Goal: Information Seeking & Learning: Learn about a topic

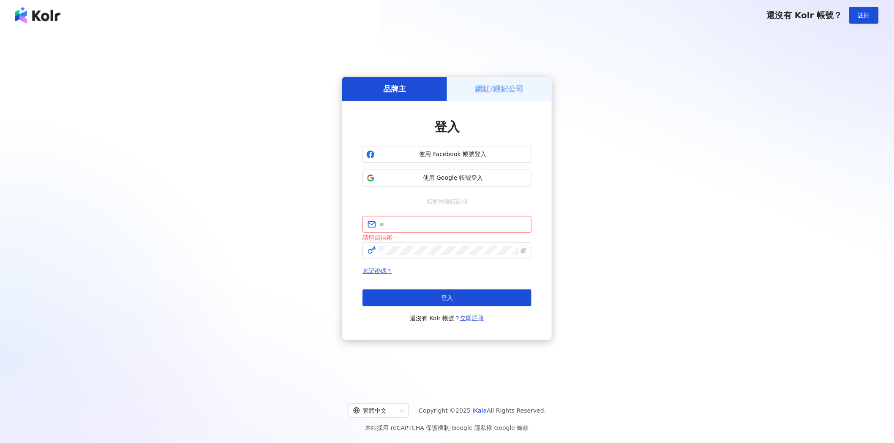
type input "**********"
click at [437, 262] on div "**********" at bounding box center [446, 269] width 169 height 107
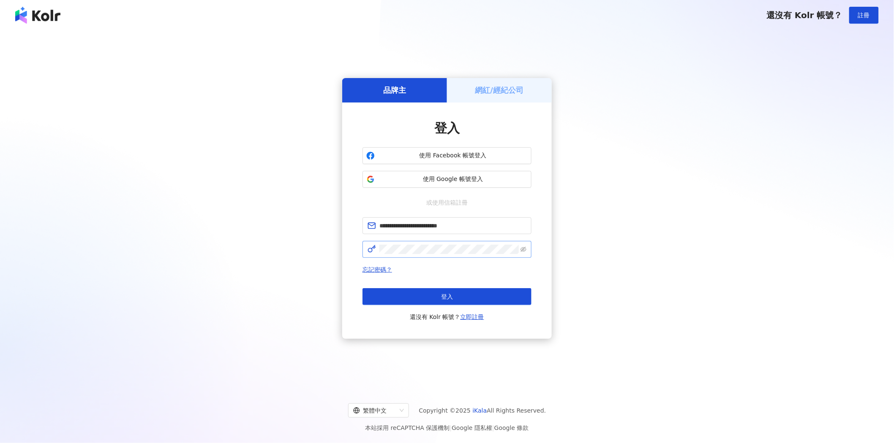
click at [436, 256] on span at bounding box center [446, 249] width 169 height 17
click at [521, 250] on icon "eye-invisible" at bounding box center [523, 250] width 6 height 6
click at [372, 248] on span at bounding box center [446, 249] width 169 height 17
click at [421, 293] on button "登入" at bounding box center [446, 296] width 169 height 17
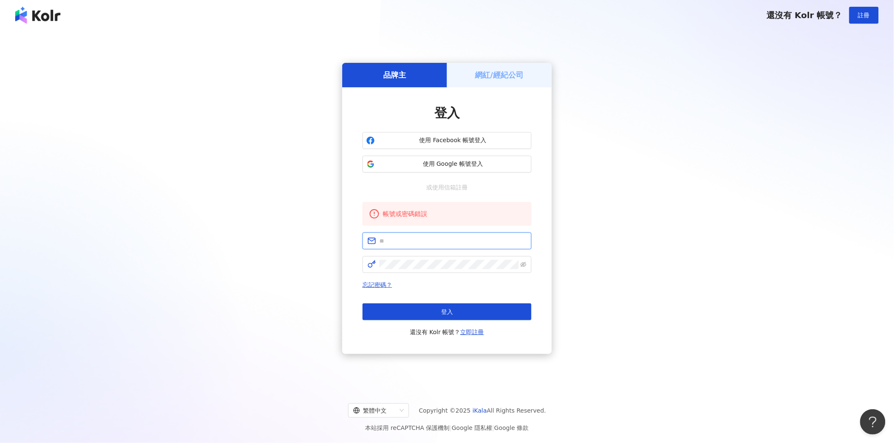
click at [432, 244] on input "text" at bounding box center [452, 241] width 147 height 9
type input "**********"
click at [519, 267] on span at bounding box center [446, 264] width 169 height 17
click at [522, 265] on icon "eye-invisible" at bounding box center [523, 265] width 6 height 6
click at [470, 311] on button "登入" at bounding box center [446, 312] width 169 height 17
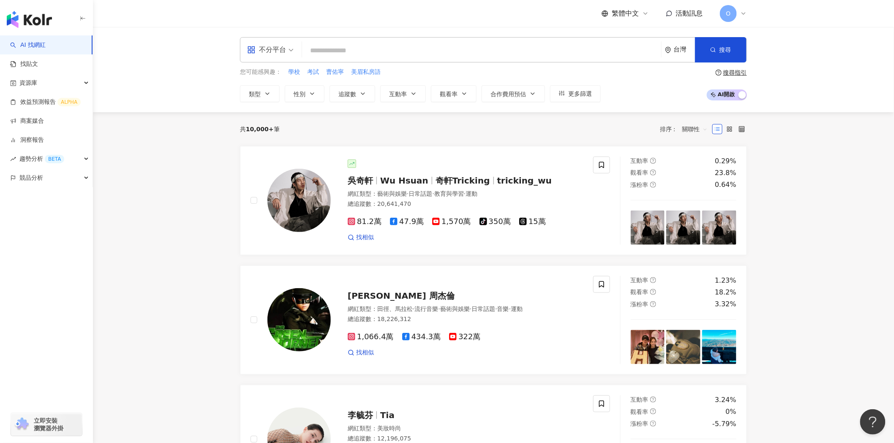
click at [356, 57] on input "search" at bounding box center [481, 51] width 352 height 16
click at [356, 50] on input "search" at bounding box center [481, 51] width 352 height 16
type input "*"
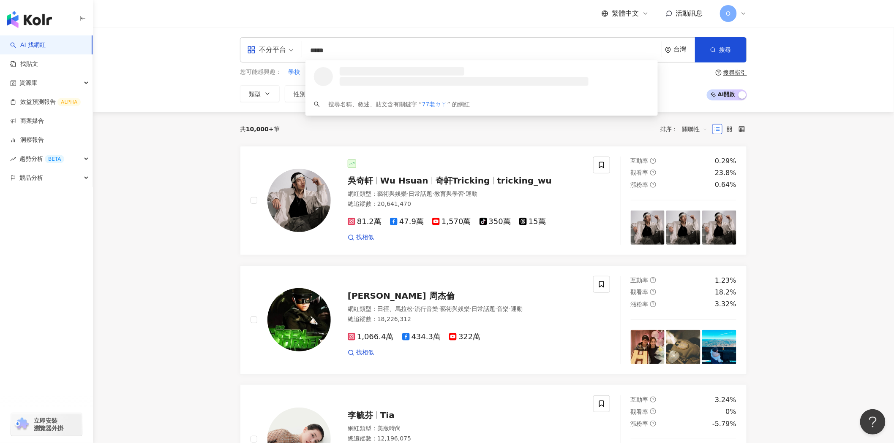
type input "****"
click at [359, 71] on span "77老大" at bounding box center [477, 71] width 280 height 8
click at [327, 52] on input "search" at bounding box center [481, 51] width 352 height 16
type input "**"
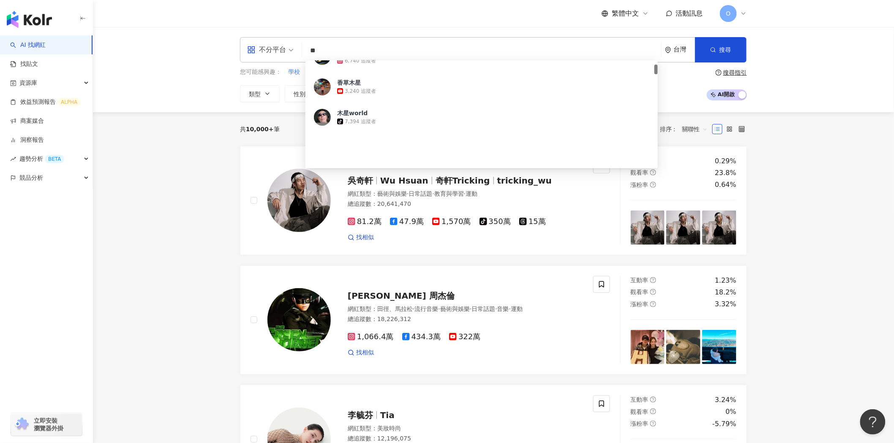
scroll to position [47, 0]
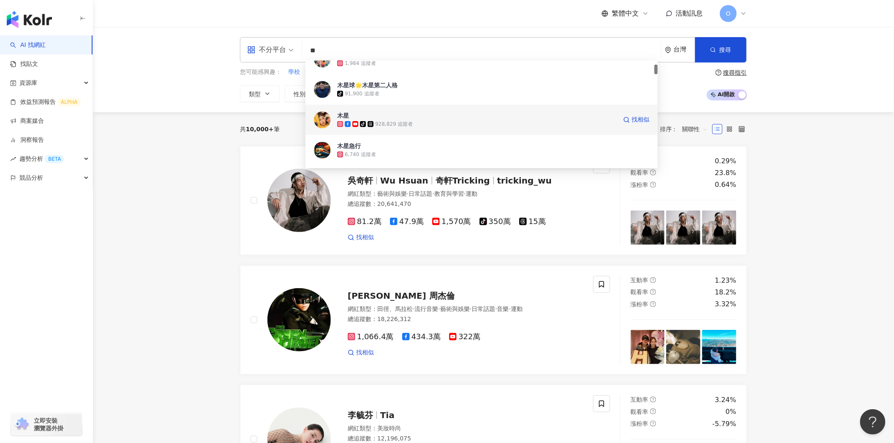
click at [391, 113] on span "木星" at bounding box center [477, 115] width 280 height 8
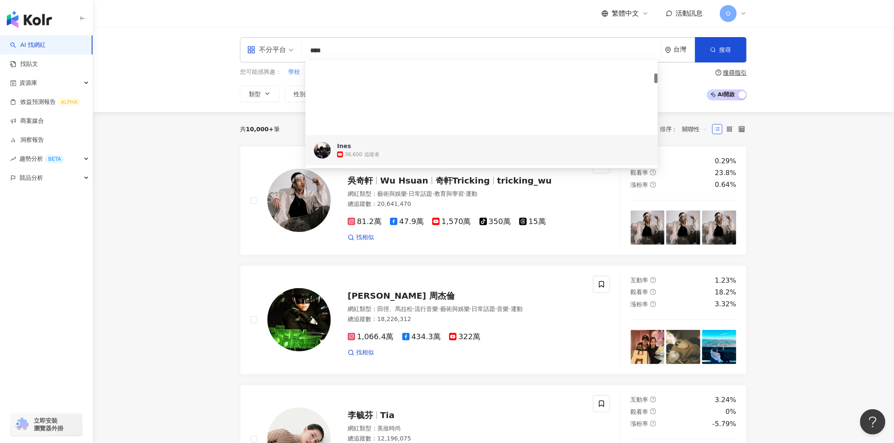
scroll to position [141, 0]
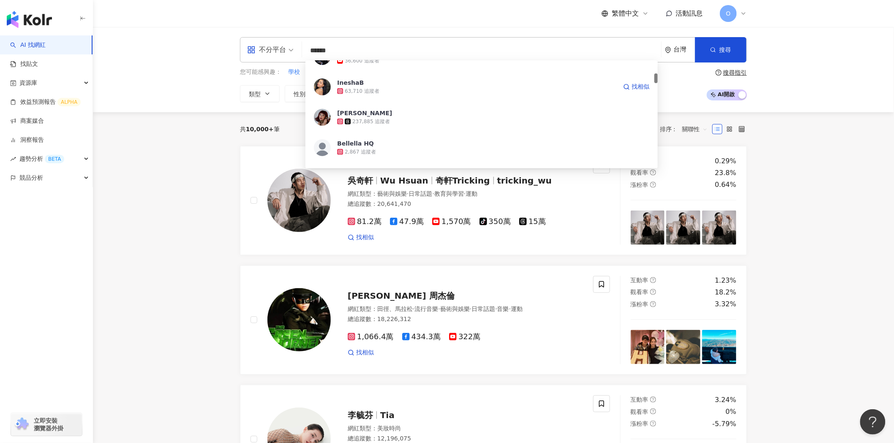
type input "*****"
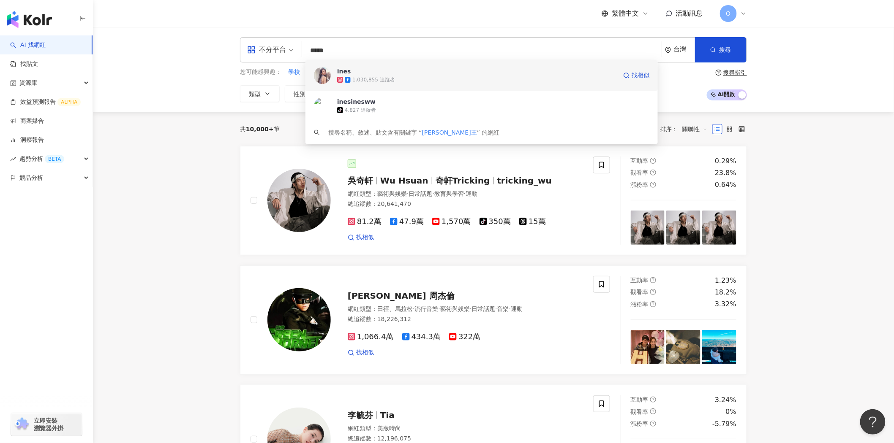
click at [400, 69] on span "ines" at bounding box center [477, 71] width 280 height 8
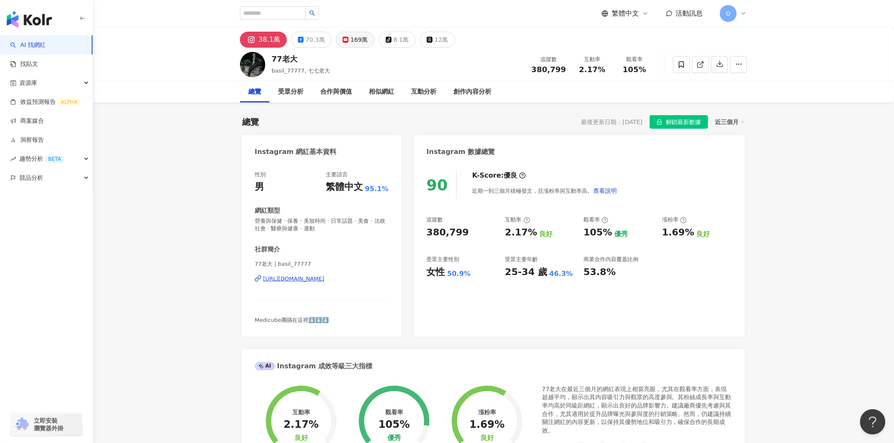
click at [362, 38] on div "169萬" at bounding box center [359, 40] width 17 height 12
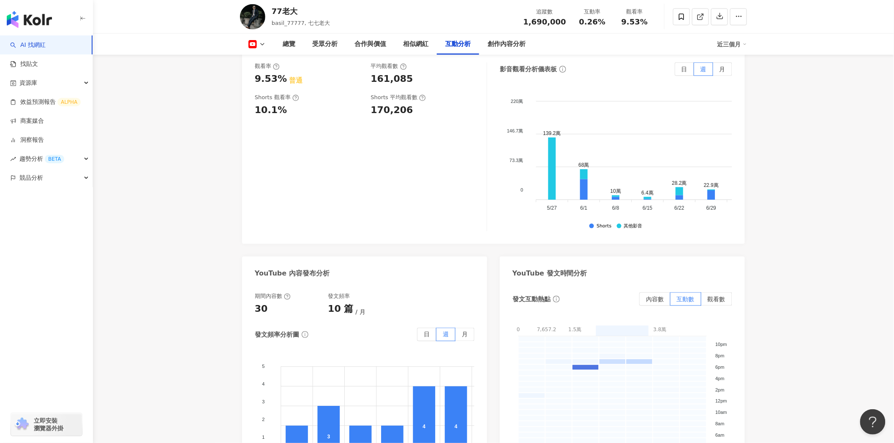
scroll to position [1642, 0]
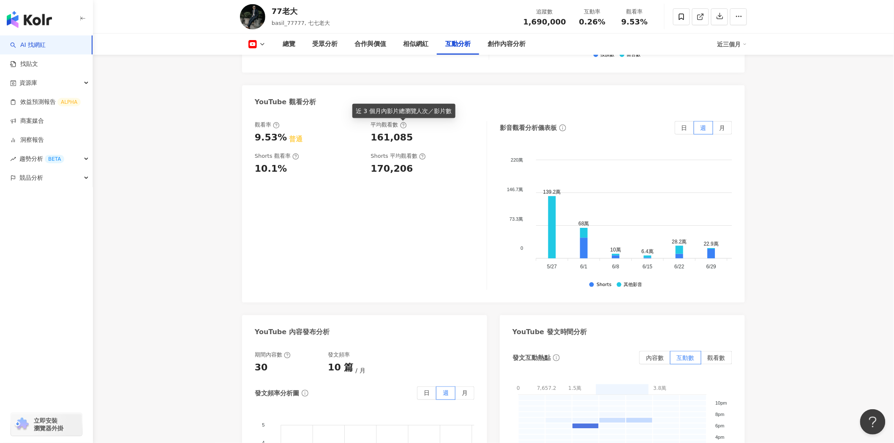
click at [403, 126] on icon at bounding box center [403, 125] width 2 height 3
drag, startPoint x: 358, startPoint y: 137, endPoint x: 419, endPoint y: 141, distance: 60.6
click at [419, 141] on div "觀看率 9.53% 普通 平均觀看數 161,085" at bounding box center [366, 132] width 223 height 23
click at [416, 141] on div "161,085" at bounding box center [425, 137] width 108 height 13
drag, startPoint x: 412, startPoint y: 139, endPoint x: 375, endPoint y: 140, distance: 37.2
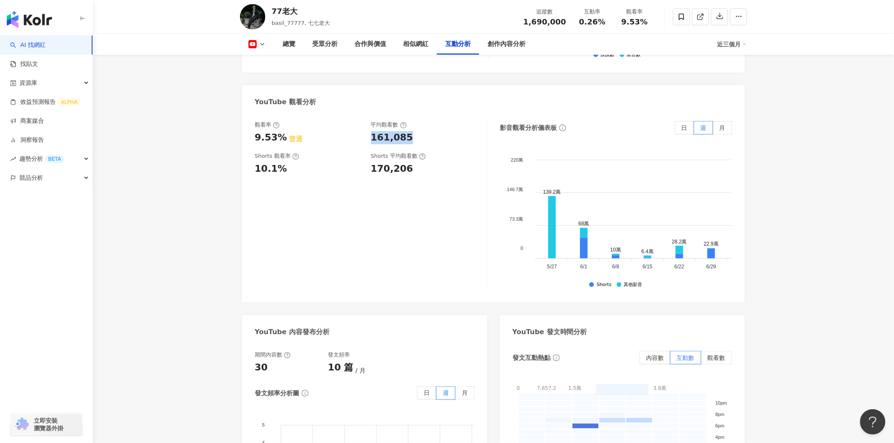
click at [369, 141] on div "觀看率 9.53% 普通 平均觀看數 161,085" at bounding box center [366, 132] width 223 height 23
copy div "161,085"
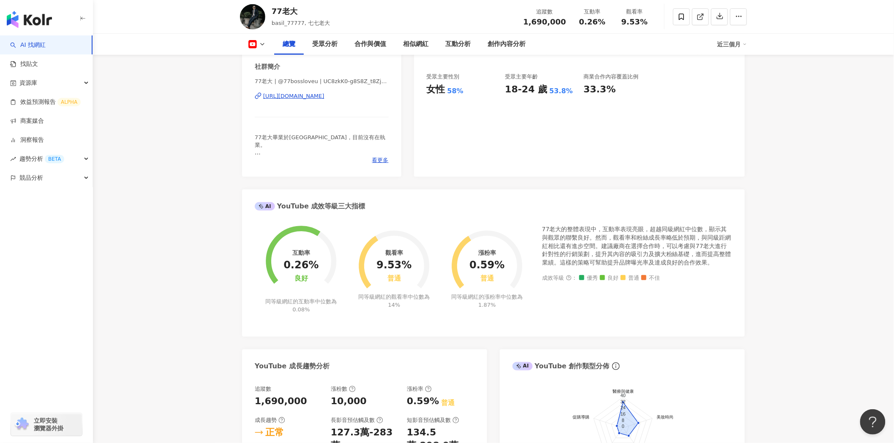
scroll to position [0, 0]
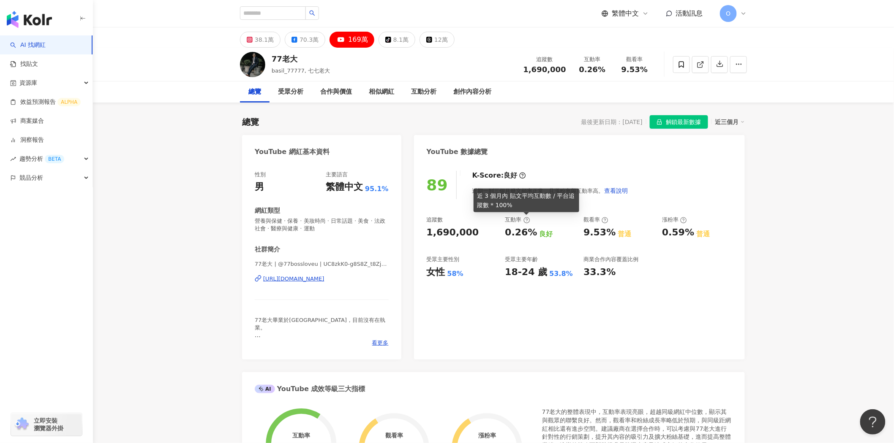
click at [526, 222] on icon at bounding box center [526, 220] width 7 height 7
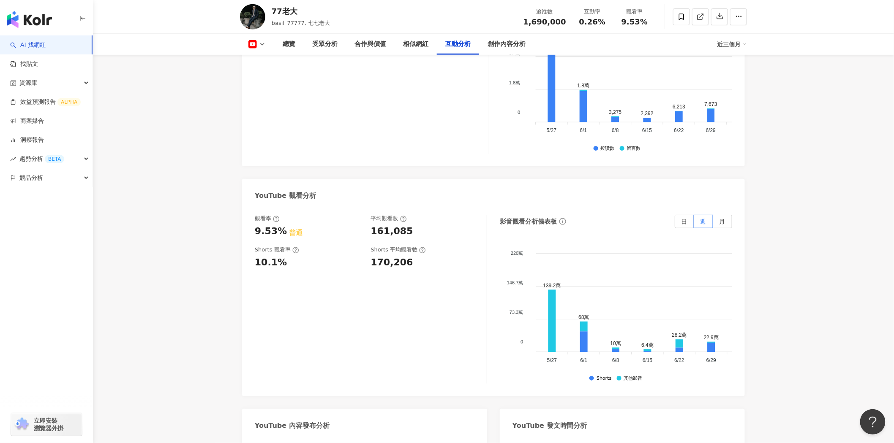
scroll to position [1595, 0]
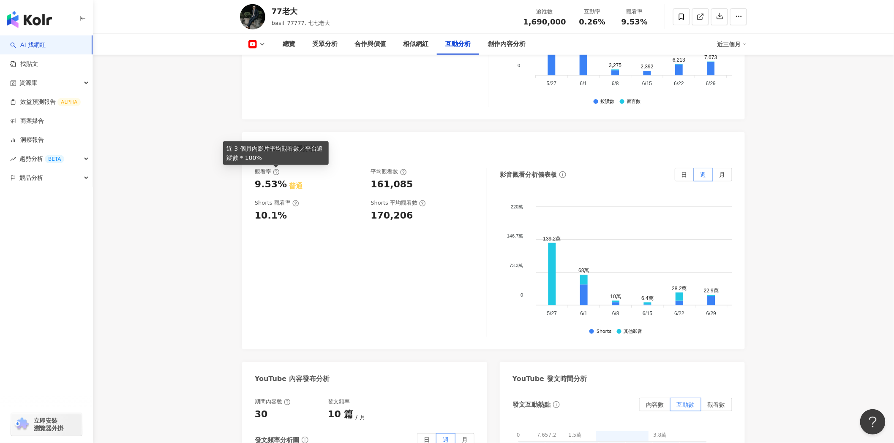
click at [273, 171] on icon at bounding box center [276, 172] width 7 height 7
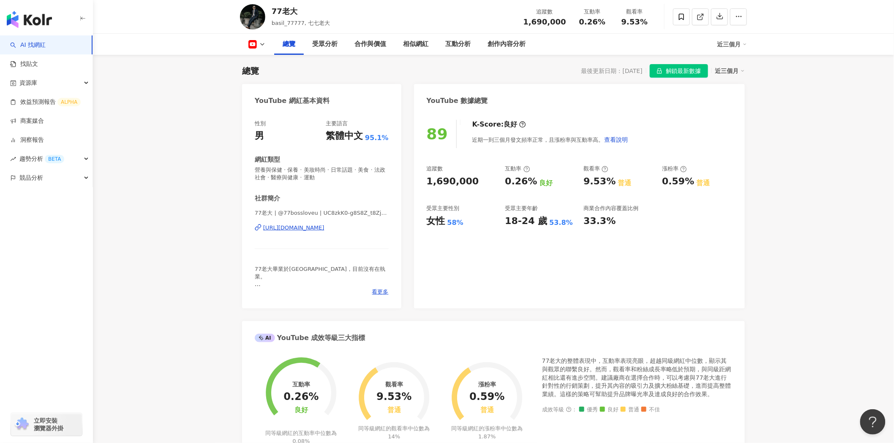
scroll to position [47, 0]
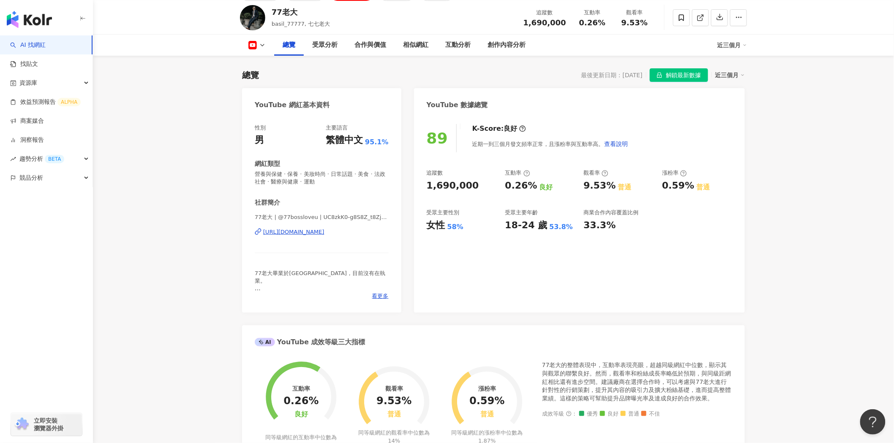
click at [525, 176] on icon at bounding box center [526, 173] width 7 height 7
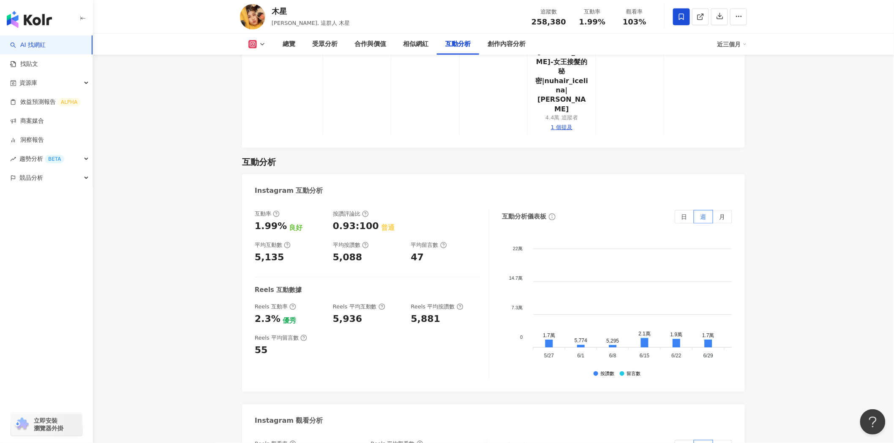
scroll to position [1736, 0]
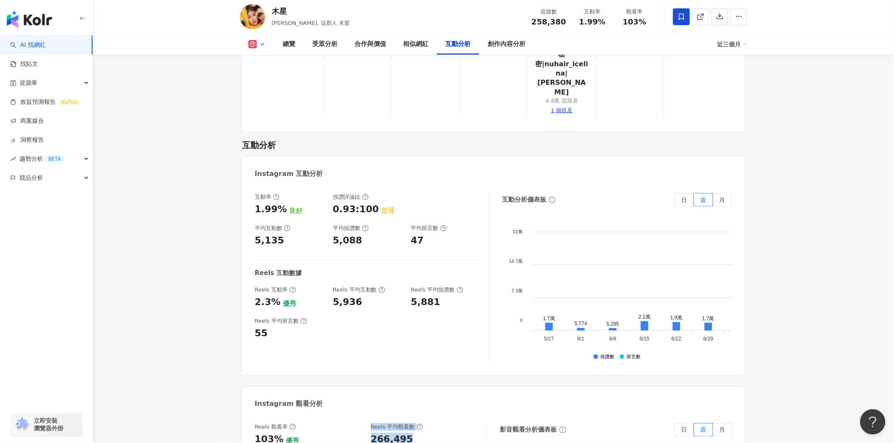
drag, startPoint x: 366, startPoint y: 334, endPoint x: 414, endPoint y: 339, distance: 48.4
click at [414, 433] on div "266,495" at bounding box center [425, 439] width 108 height 13
drag, startPoint x: 408, startPoint y: 336, endPoint x: 369, endPoint y: 335, distance: 38.9
click at [369, 424] on div "Reels 觀看率 103% 優秀 Reels 平均觀看數 266,495" at bounding box center [366, 435] width 223 height 23
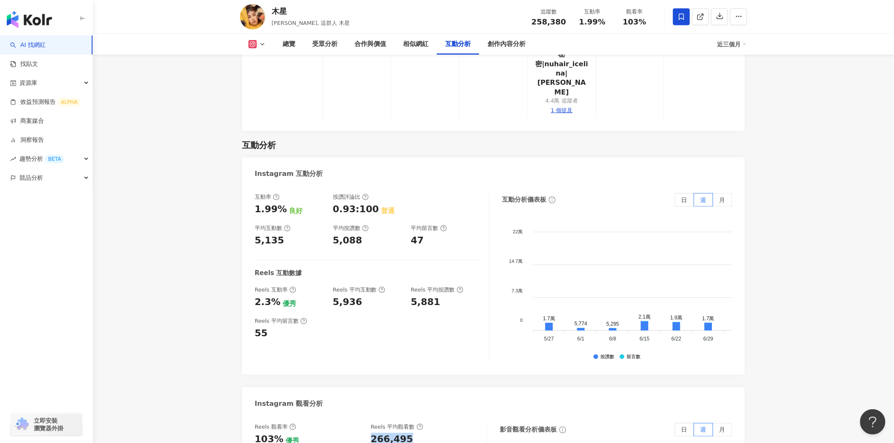
copy div "266,495"
click at [406, 248] on div "互動率 1.99% 良好 按讚評論比 0.93:100 普通 平均互動數 5,135 平均按讚數 5,088 平均留言數 47 Reels 互動數據 Reel…" at bounding box center [372, 277] width 234 height 169
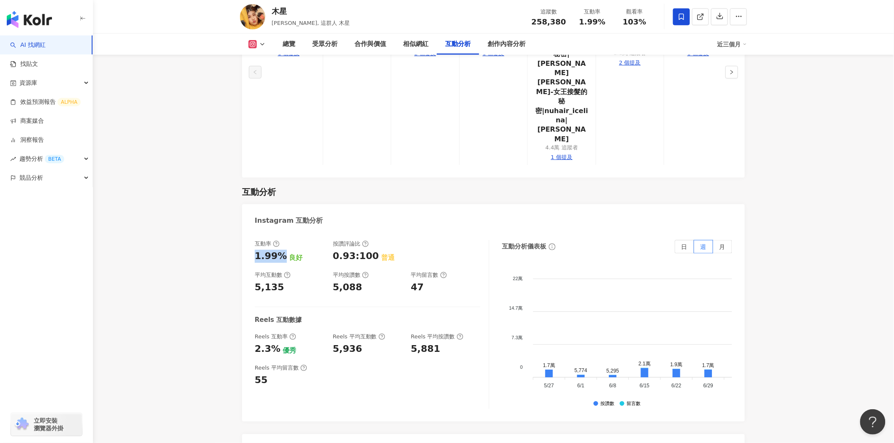
drag, startPoint x: 280, startPoint y: 150, endPoint x: 255, endPoint y: 150, distance: 24.9
click at [255, 250] on div "1.99%" at bounding box center [271, 256] width 32 height 13
copy div "1.99%"
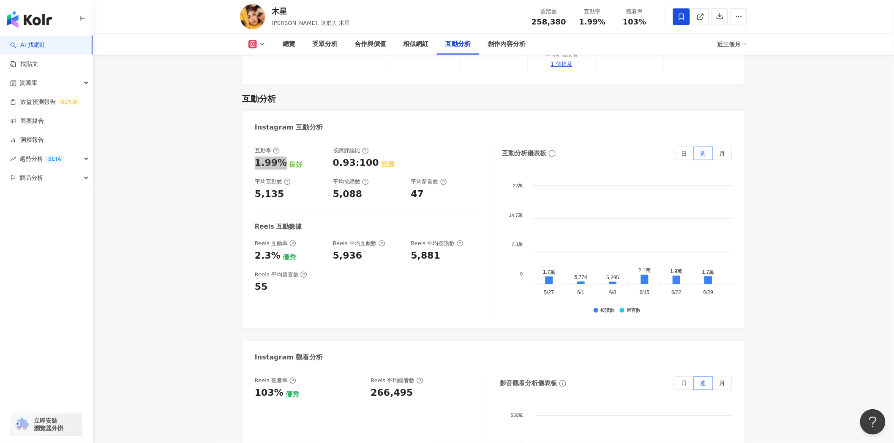
scroll to position [1783, 0]
drag, startPoint x: 280, startPoint y: 288, endPoint x: 253, endPoint y: 287, distance: 27.0
copy div "103%"
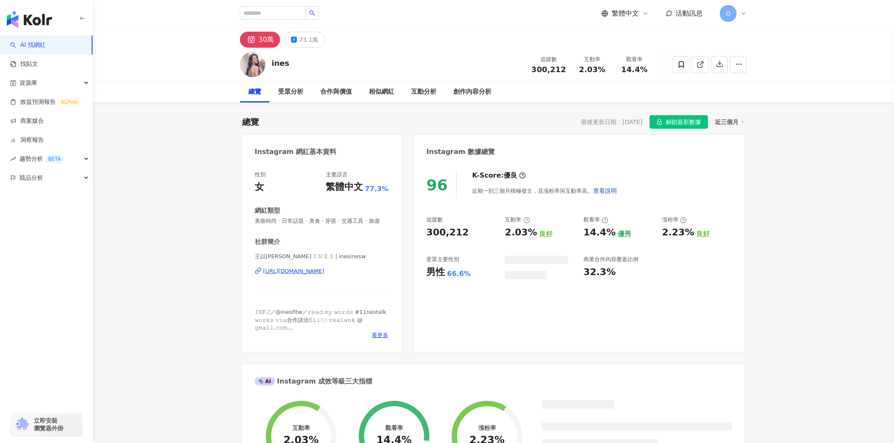
click at [678, 124] on span "解鎖最新數據" at bounding box center [683, 123] width 35 height 14
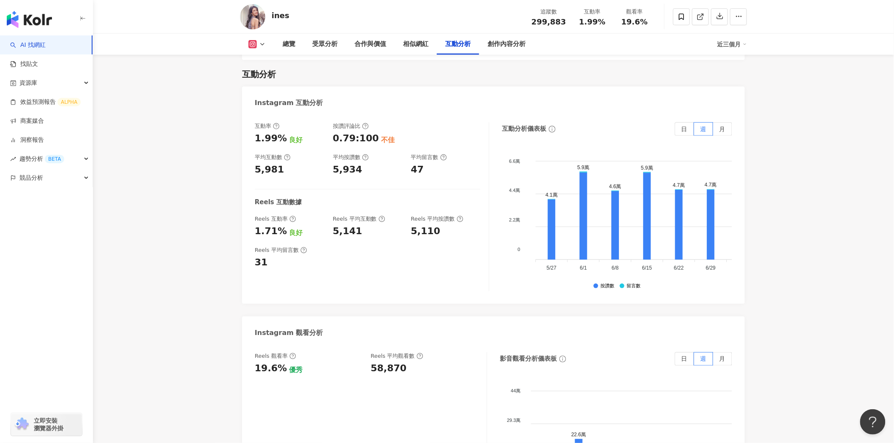
scroll to position [1689, 0]
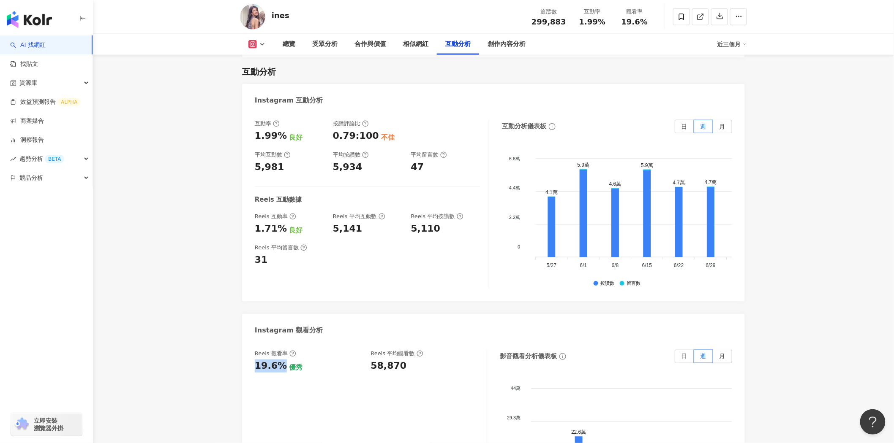
drag, startPoint x: 282, startPoint y: 348, endPoint x: 234, endPoint y: 349, distance: 47.7
copy div "19.6%"
click at [291, 350] on div "Reels 觀看率" at bounding box center [275, 354] width 41 height 8
click at [292, 351] on icon at bounding box center [292, 354] width 7 height 7
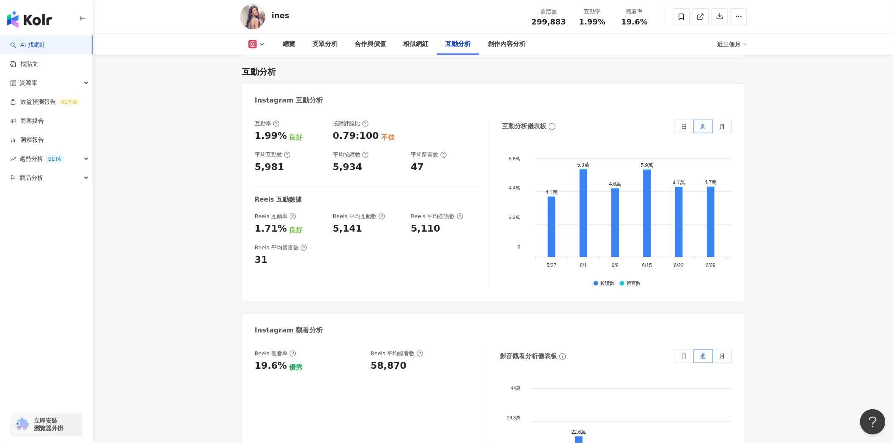
click at [322, 360] on div "19.6% 優秀" at bounding box center [309, 366] width 108 height 13
drag, startPoint x: 284, startPoint y: 115, endPoint x: 251, endPoint y: 115, distance: 32.9
click at [251, 115] on div "互動率 1.99% 良好 按讚評論比 0.79:100 不佳 平均互動數 5,981 平均按讚數 5,934 平均留言數 47 Reels 互動數據 Reel…" at bounding box center [493, 206] width 503 height 190
copy div "1.99%"
drag, startPoint x: 367, startPoint y: 343, endPoint x: 413, endPoint y: 347, distance: 46.6
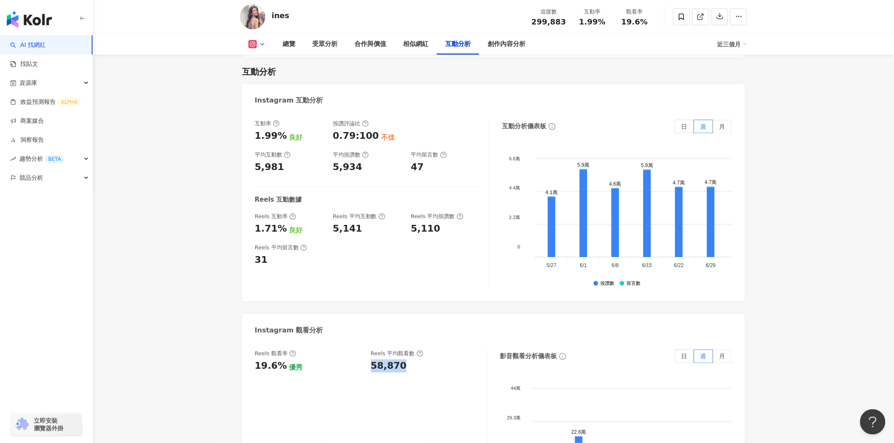
click at [414, 350] on div "Reels 觀看率 19.6% 優秀 [PERSON_NAME] 平均觀看數 58,870" at bounding box center [366, 361] width 223 height 23
copy div "58,870"
